Goal: Transaction & Acquisition: Purchase product/service

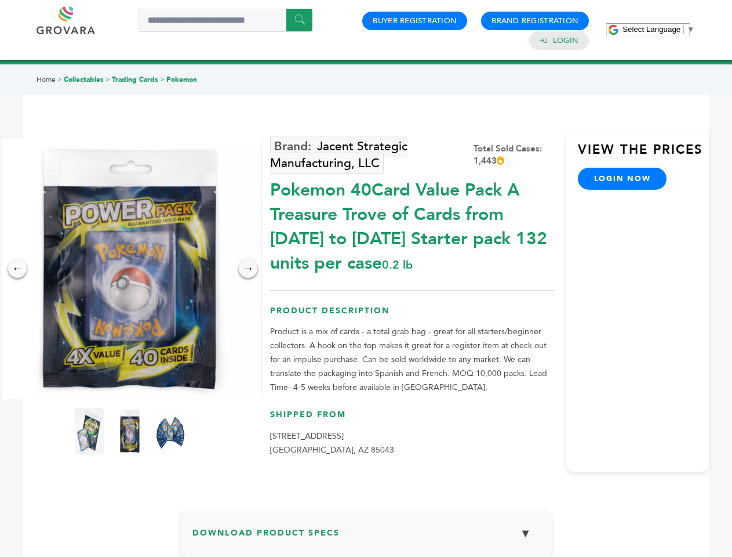
click at [659, 29] on span "Select Language" at bounding box center [652, 29] width 58 height 9
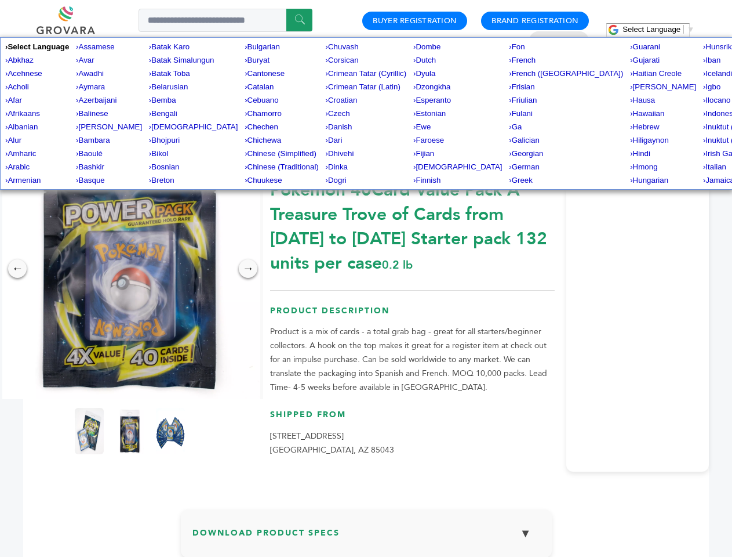
click at [130, 268] on img at bounding box center [129, 268] width 261 height 261
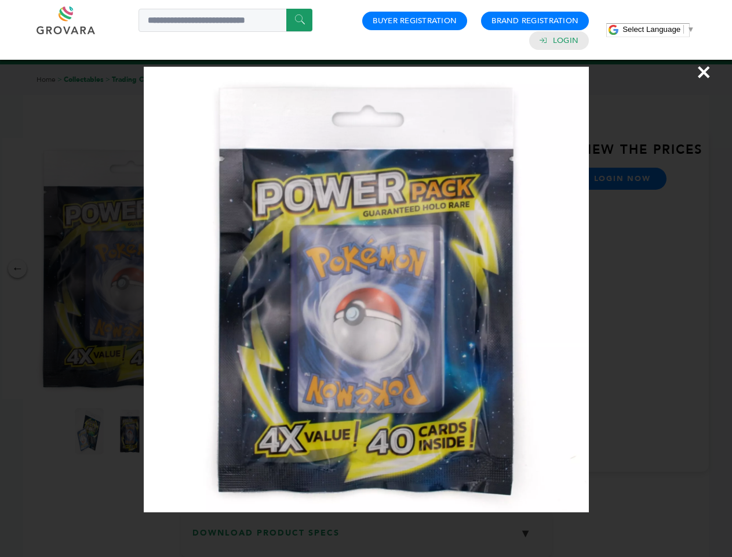
click at [17, 268] on div "×" at bounding box center [366, 278] width 732 height 557
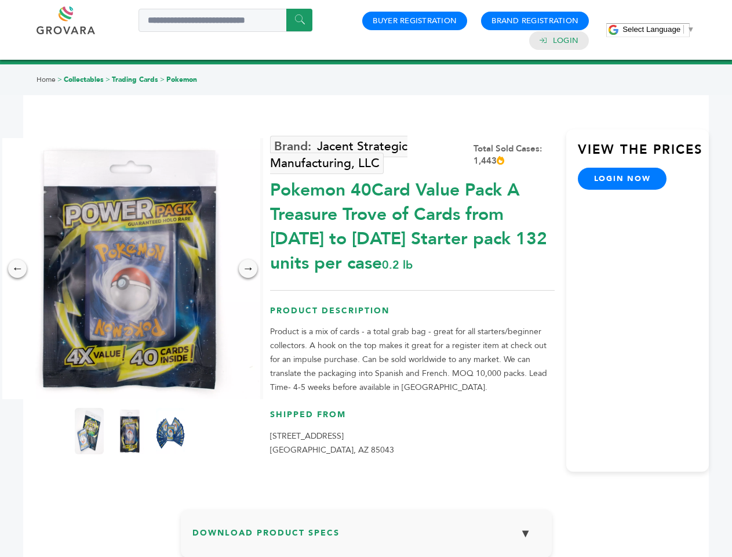
click at [248, 268] on div "→" at bounding box center [248, 268] width 19 height 19
click at [89, 431] on img at bounding box center [89, 431] width 29 height 46
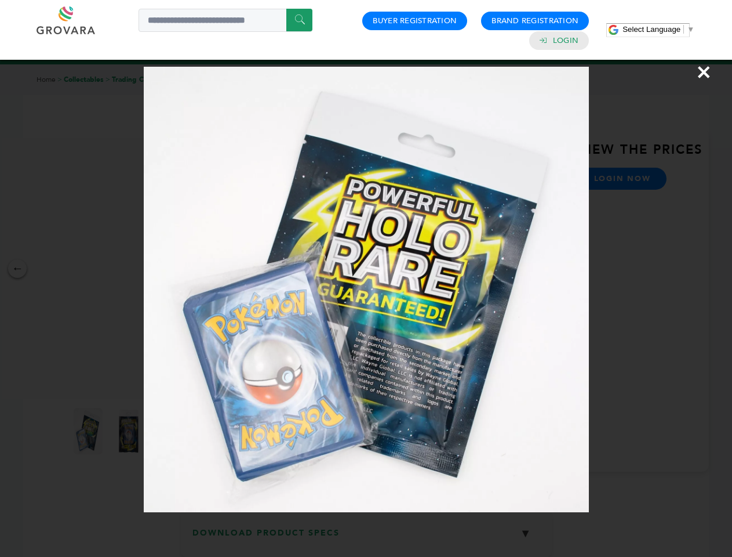
click at [130, 431] on div "×" at bounding box center [366, 278] width 732 height 557
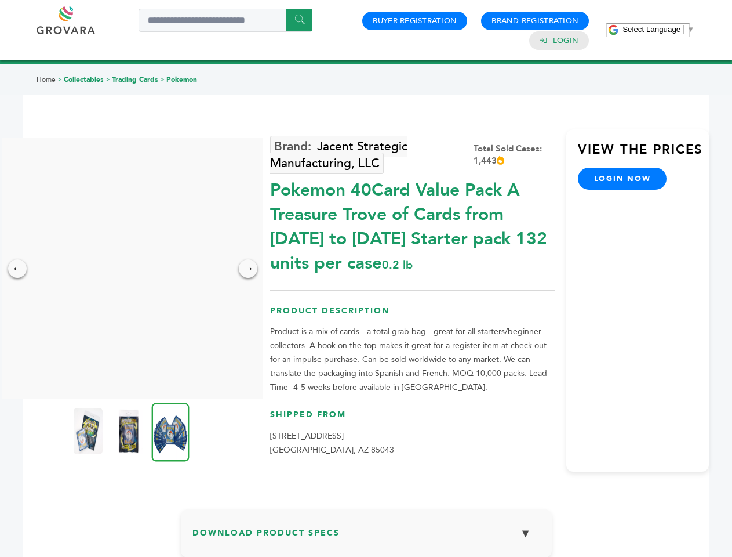
click at [170, 431] on img at bounding box center [171, 431] width 38 height 59
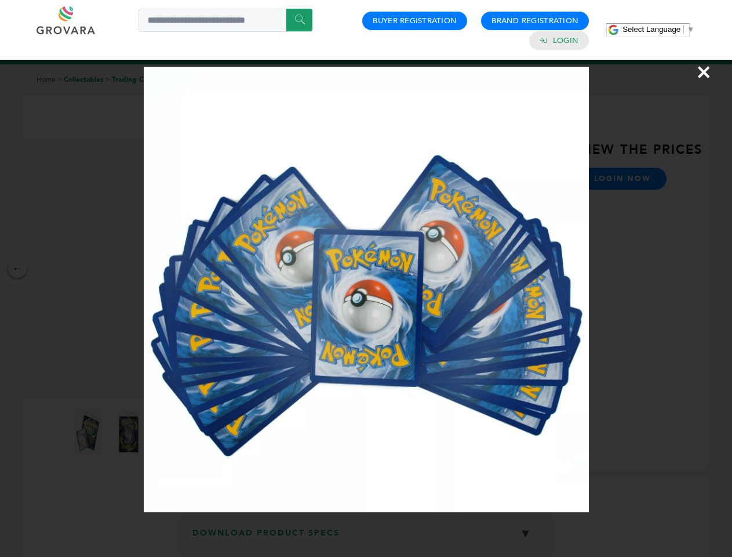
click at [366, 538] on div "×" at bounding box center [366, 278] width 732 height 557
